Goal: Task Accomplishment & Management: Manage account settings

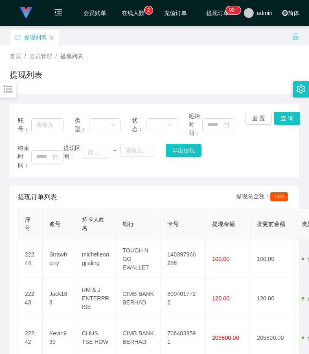
click at [14, 91] on div at bounding box center [8, 89] width 16 height 16
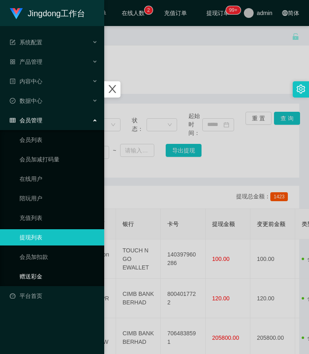
click at [41, 280] on link "赠送彩金" at bounding box center [59, 276] width 78 height 16
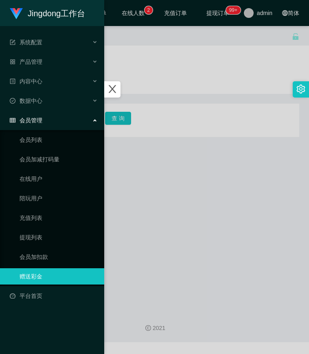
drag, startPoint x: 153, startPoint y: 203, endPoint x: 146, endPoint y: 192, distance: 13.2
click at [153, 203] on div at bounding box center [154, 177] width 309 height 354
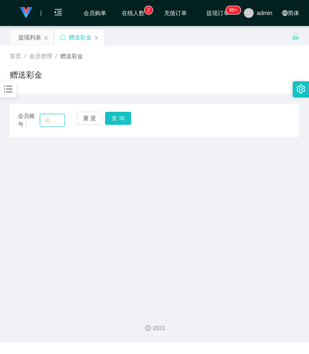
click at [63, 121] on input "text" at bounding box center [52, 120] width 25 height 13
paste input "[PERSON_NAME]"
type input "[PERSON_NAME]"
drag, startPoint x: 113, startPoint y: 118, endPoint x: 116, endPoint y: 130, distance: 11.7
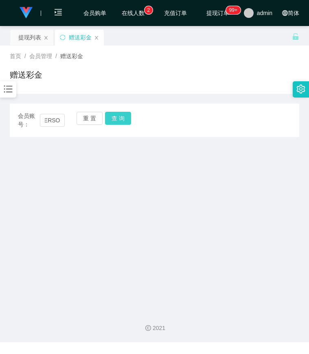
click at [113, 118] on button "查 询" at bounding box center [118, 118] width 26 height 13
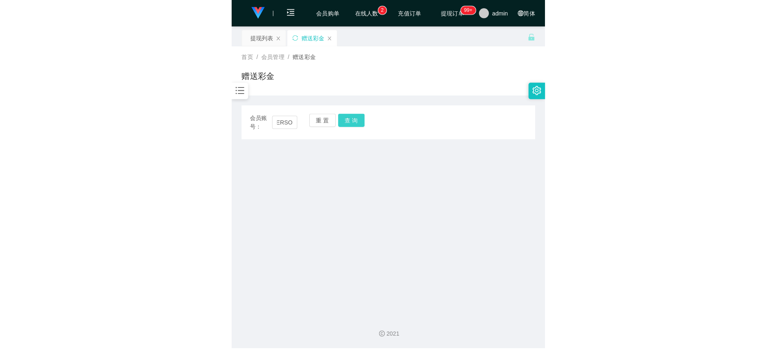
scroll to position [0, 0]
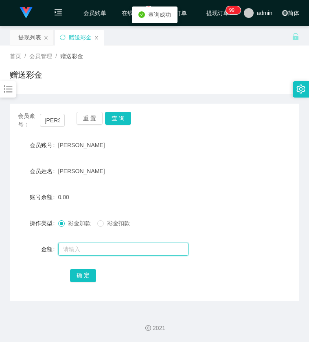
click at [81, 246] on input "text" at bounding box center [123, 249] width 130 height 13
type input "1000"
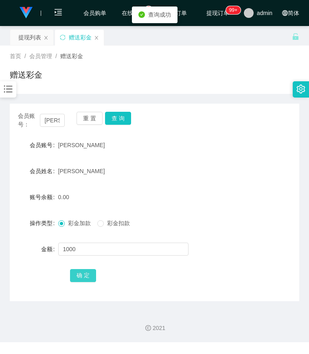
click at [78, 278] on button "确 定" at bounding box center [83, 275] width 26 height 13
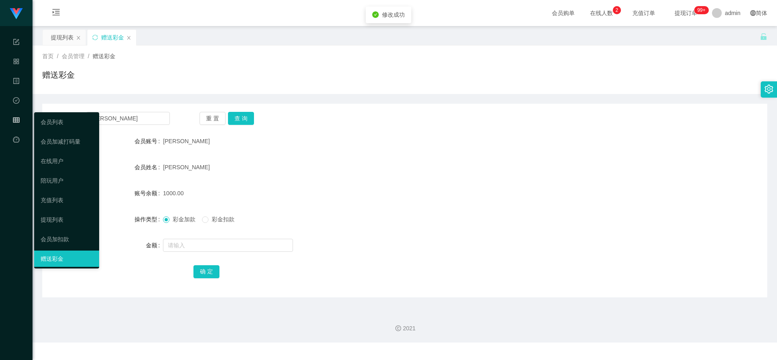
click at [11, 115] on div "会员管理" at bounding box center [16, 120] width 33 height 16
click at [60, 124] on link "会员列表" at bounding box center [67, 122] width 52 height 16
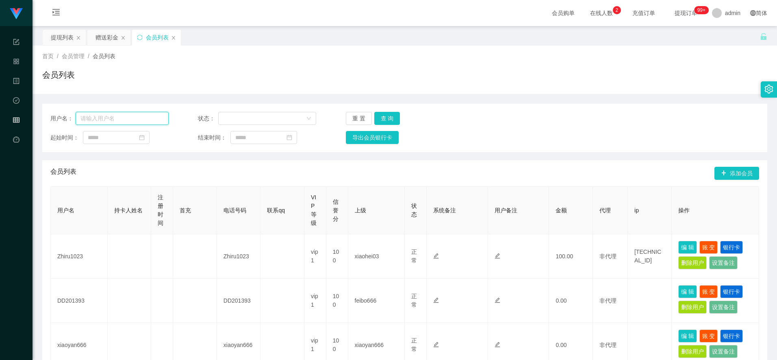
drag, startPoint x: 104, startPoint y: 120, endPoint x: 119, endPoint y: 120, distance: 15.0
click at [104, 120] on input "text" at bounding box center [122, 118] width 93 height 13
paste input "[PERSON_NAME]"
type input "[PERSON_NAME]"
click at [308, 120] on button "查 询" at bounding box center [387, 118] width 26 height 13
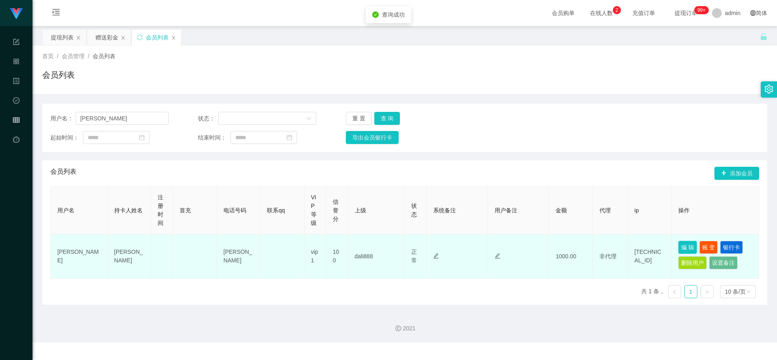
click at [308, 246] on button "编 辑" at bounding box center [687, 247] width 19 height 13
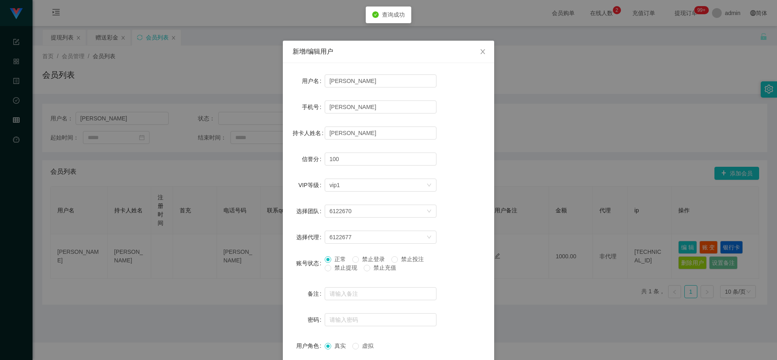
click at [308, 267] on span "禁止提现" at bounding box center [345, 267] width 29 height 7
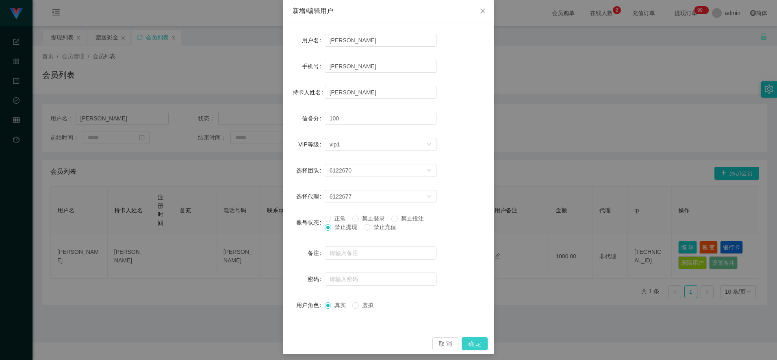
click at [308, 342] on button "确 定" at bounding box center [475, 343] width 26 height 13
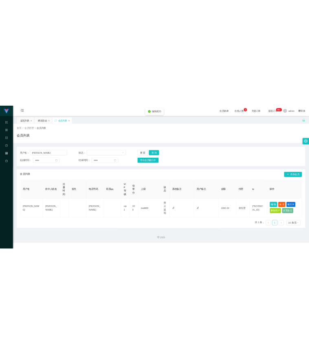
scroll to position [4, 0]
